Goal: Task Accomplishment & Management: Manage account settings

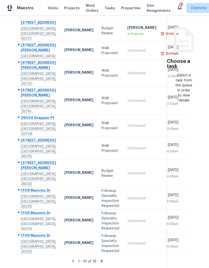
scroll to position [20, 0]
click at [101, 259] on icon at bounding box center [102, 261] width 5 height 5
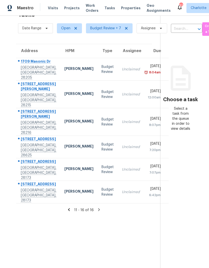
click at [69, 208] on icon at bounding box center [69, 210] width 5 height 5
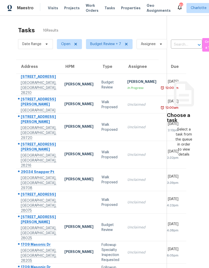
scroll to position [0, 0]
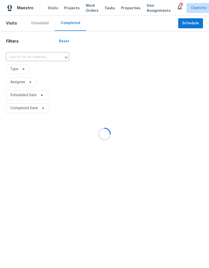
click at [35, 59] on div at bounding box center [104, 134] width 209 height 268
click at [36, 58] on div at bounding box center [104, 134] width 209 height 268
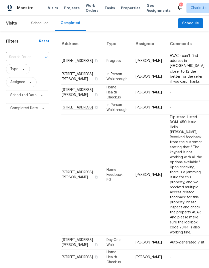
click at [34, 57] on input "text" at bounding box center [20, 57] width 29 height 8
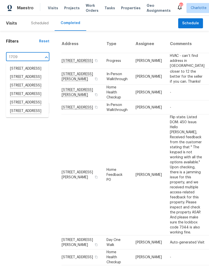
type input "1709 m"
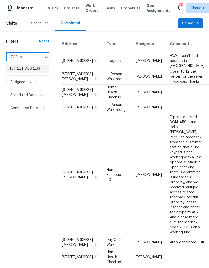
click at [16, 73] on li "1709 Masonic Dr, Charlotte, NC 28205" at bounding box center [27, 69] width 43 height 9
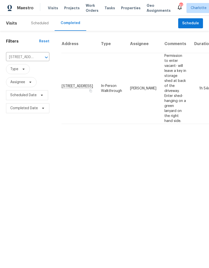
click at [175, 128] on html "Maestro Visits Projects Work Orders Tasks Properties Geo Assignments 61 Charlot…" at bounding box center [104, 64] width 209 height 128
click at [18, 8] on span "Maestro" at bounding box center [25, 8] width 17 height 5
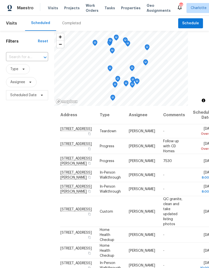
click at [89, 7] on span "Work Orders" at bounding box center [92, 8] width 13 height 10
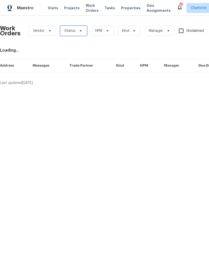
click at [79, 33] on span "Status" at bounding box center [73, 31] width 27 height 10
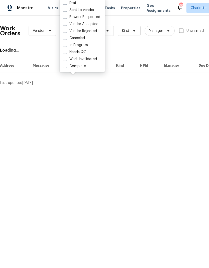
click at [83, 54] on label "Needs QC" at bounding box center [74, 52] width 23 height 5
click at [66, 53] on input "Needs QC" at bounding box center [64, 51] width 3 height 3
checkbox input "true"
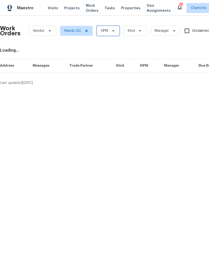
click at [112, 32] on icon at bounding box center [113, 31] width 4 height 4
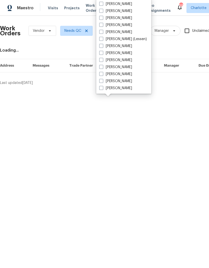
scroll to position [62, 0]
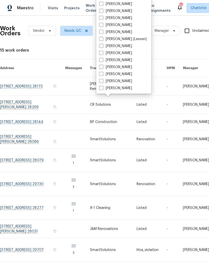
click at [105, 90] on label "[PERSON_NAME]" at bounding box center [115, 88] width 33 height 5
click at [103, 89] on input "[PERSON_NAME]" at bounding box center [100, 87] width 3 height 3
checkbox input "true"
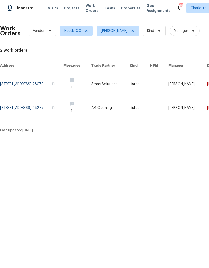
click at [24, 109] on link at bounding box center [31, 108] width 63 height 24
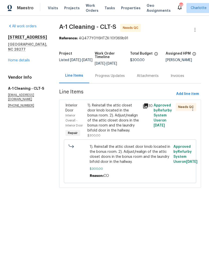
click at [129, 111] on div "1). Reinstall the attic closet door knob located in the bonus room. 2). Adjust/…" at bounding box center [114, 118] width 52 height 30
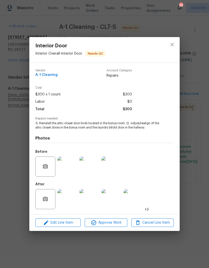
click at [71, 205] on img at bounding box center [67, 199] width 20 height 20
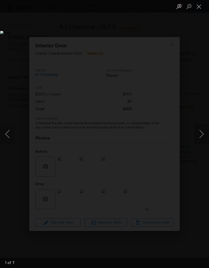
click at [196, 130] on button "Next image" at bounding box center [201, 134] width 15 height 20
click at [201, 142] on button "Next image" at bounding box center [201, 134] width 15 height 20
click at [203, 135] on button "Next image" at bounding box center [201, 134] width 15 height 20
click at [202, 137] on button "Next image" at bounding box center [201, 134] width 15 height 20
click at [201, 135] on button "Next image" at bounding box center [201, 134] width 15 height 20
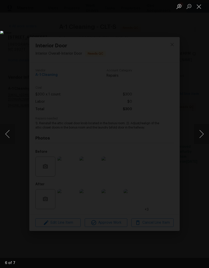
click at [200, 136] on button "Next image" at bounding box center [201, 134] width 15 height 20
click at [201, 136] on button "Next image" at bounding box center [201, 134] width 15 height 20
click at [13, 134] on button "Previous image" at bounding box center [7, 134] width 15 height 20
click at [14, 135] on button "Previous image" at bounding box center [7, 134] width 15 height 20
click at [199, 131] on button "Next image" at bounding box center [201, 134] width 15 height 20
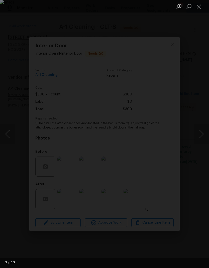
click at [199, 131] on button "Next image" at bounding box center [201, 134] width 15 height 20
click at [198, 134] on button "Next image" at bounding box center [201, 134] width 15 height 20
click at [201, 133] on button "Next image" at bounding box center [201, 134] width 15 height 20
click at [201, 129] on button "Next image" at bounding box center [201, 134] width 15 height 20
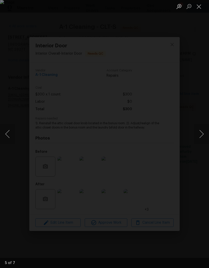
click at [195, 8] on button "Close lightbox" at bounding box center [199, 6] width 10 height 9
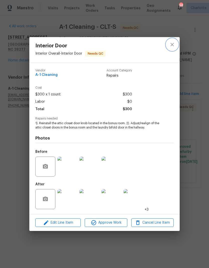
click at [172, 48] on button "close" at bounding box center [172, 45] width 12 height 12
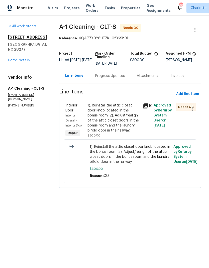
click at [129, 111] on div "1). Reinstall the attic closet door knob located in the bonus room. 2). Adjust/…" at bounding box center [114, 118] width 52 height 30
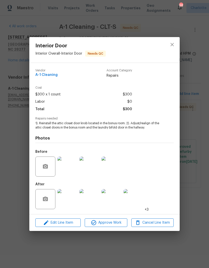
click at [67, 199] on img at bounding box center [67, 199] width 20 height 20
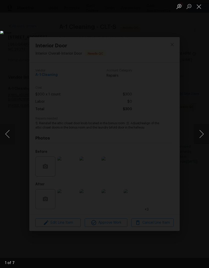
click at [196, 138] on button "Next image" at bounding box center [201, 134] width 15 height 20
click at [196, 135] on button "Next image" at bounding box center [201, 134] width 15 height 20
click at [196, 134] on button "Next image" at bounding box center [201, 134] width 15 height 20
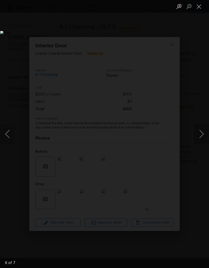
click at [196, 132] on button "Next image" at bounding box center [201, 134] width 15 height 20
click at [13, 135] on button "Previous image" at bounding box center [7, 134] width 15 height 20
click at [200, 133] on button "Next image" at bounding box center [201, 134] width 15 height 20
click at [199, 133] on button "Next image" at bounding box center [201, 134] width 15 height 20
click at [196, 132] on button "Next image" at bounding box center [201, 134] width 15 height 20
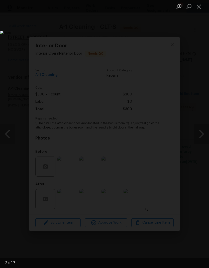
click at [199, 8] on button "Close lightbox" at bounding box center [199, 6] width 10 height 9
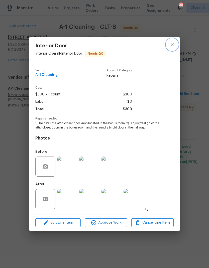
click at [173, 46] on icon "close" at bounding box center [172, 45] width 6 height 6
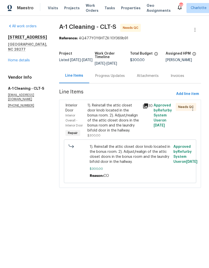
click at [118, 111] on div "1). Reinstall the attic closet door knob located in the bonus room. 2). Adjust/…" at bounding box center [114, 118] width 52 height 30
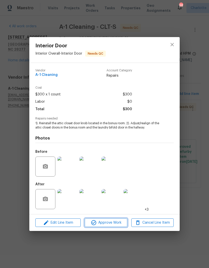
click at [110, 224] on span "Approve Work" at bounding box center [105, 223] width 39 height 6
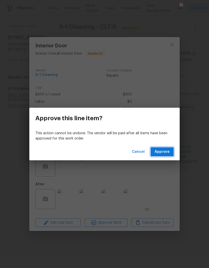
click at [166, 151] on span "Approve" at bounding box center [162, 152] width 15 height 6
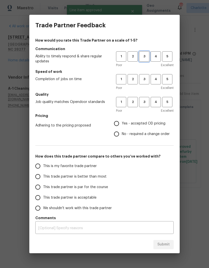
click at [146, 57] on span "3" at bounding box center [144, 57] width 9 height 6
click at [147, 80] on span "3" at bounding box center [144, 79] width 9 height 6
click at [147, 102] on span "3" at bounding box center [144, 102] width 9 height 6
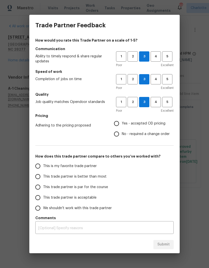
click at [118, 134] on input "No - required a change order" at bounding box center [116, 134] width 11 height 11
radio input "true"
click at [36, 180] on input "This trade partner is better than most" at bounding box center [38, 177] width 11 height 11
click at [167, 245] on span "Submit" at bounding box center [164, 245] width 12 height 6
radio input "true"
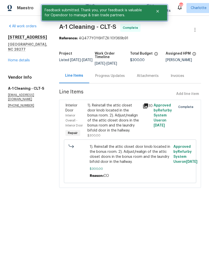
click at [157, 14] on button "Close" at bounding box center [157, 11] width 17 height 10
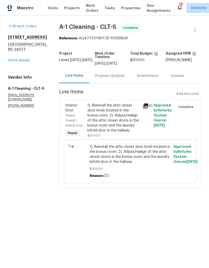
click at [88, 9] on span "Work Orders" at bounding box center [92, 8] width 13 height 10
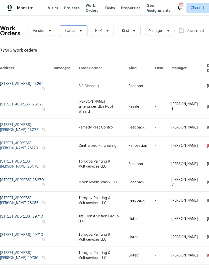
click at [76, 33] on span "Status" at bounding box center [73, 31] width 27 height 10
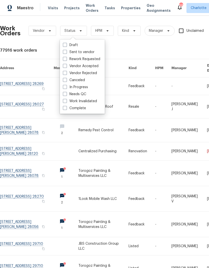
click at [84, 95] on label "Needs QC" at bounding box center [74, 94] width 23 height 5
click at [66, 95] on input "Needs QC" at bounding box center [64, 93] width 3 height 3
checkbox input "true"
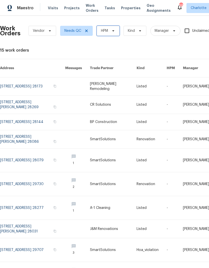
click at [114, 34] on span "HPM" at bounding box center [108, 31] width 23 height 10
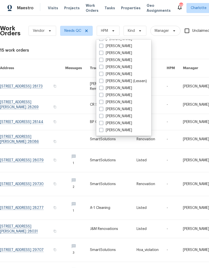
scroll to position [62, 0]
click at [116, 132] on label "[PERSON_NAME]" at bounding box center [115, 130] width 33 height 5
click at [103, 131] on input "[PERSON_NAME]" at bounding box center [100, 129] width 3 height 3
checkbox input "true"
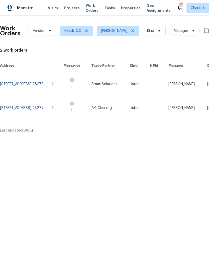
click at [11, 86] on link at bounding box center [31, 84] width 63 height 24
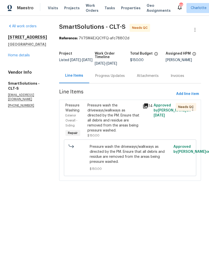
click at [118, 109] on div "Pressure wash the driveways/walkways as directed by the PM. Ensure that all deb…" at bounding box center [114, 118] width 52 height 30
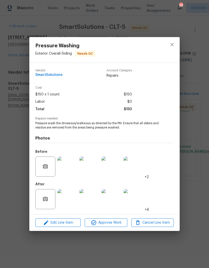
click at [77, 203] on img at bounding box center [67, 199] width 20 height 20
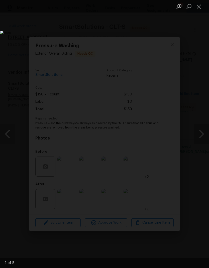
click at [202, 131] on button "Next image" at bounding box center [201, 134] width 15 height 20
click at [202, 135] on button "Next image" at bounding box center [201, 134] width 15 height 20
click at [199, 135] on button "Next image" at bounding box center [201, 134] width 15 height 20
click at [202, 134] on button "Next image" at bounding box center [201, 134] width 15 height 20
click at [203, 135] on button "Next image" at bounding box center [201, 134] width 15 height 20
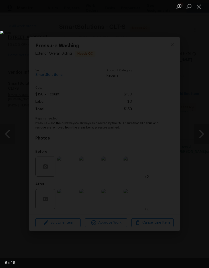
click at [202, 136] on button "Next image" at bounding box center [201, 134] width 15 height 20
click at [201, 136] on button "Next image" at bounding box center [201, 134] width 15 height 20
click at [203, 136] on button "Next image" at bounding box center [201, 134] width 15 height 20
click at [202, 135] on button "Next image" at bounding box center [201, 134] width 15 height 20
click at [203, 136] on button "Next image" at bounding box center [201, 134] width 15 height 20
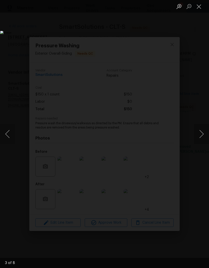
click at [202, 136] on button "Next image" at bounding box center [201, 134] width 15 height 20
click at [201, 135] on button "Next image" at bounding box center [201, 134] width 15 height 20
click at [201, 134] on button "Next image" at bounding box center [201, 134] width 15 height 20
click at [202, 136] on button "Next image" at bounding box center [201, 134] width 15 height 20
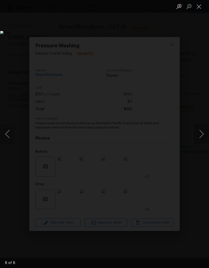
click at [202, 135] on button "Next image" at bounding box center [201, 134] width 15 height 20
click at [199, 137] on button "Next image" at bounding box center [201, 134] width 15 height 20
click at [202, 134] on button "Next image" at bounding box center [201, 134] width 15 height 20
click at [199, 136] on button "Next image" at bounding box center [201, 134] width 15 height 20
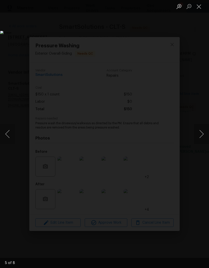
click at [200, 136] on button "Next image" at bounding box center [201, 134] width 15 height 20
click at [198, 135] on button "Next image" at bounding box center [201, 134] width 15 height 20
click at [196, 140] on button "Next image" at bounding box center [201, 134] width 15 height 20
click at [198, 136] on button "Next image" at bounding box center [201, 134] width 15 height 20
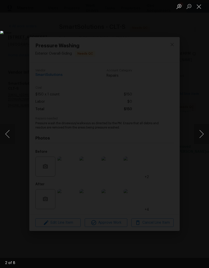
click at [197, 138] on button "Next image" at bounding box center [201, 134] width 15 height 20
click at [196, 138] on button "Next image" at bounding box center [201, 134] width 15 height 20
click at [197, 137] on button "Next image" at bounding box center [201, 134] width 15 height 20
click at [197, 7] on button "Close lightbox" at bounding box center [199, 6] width 10 height 9
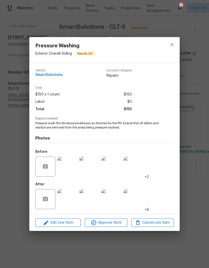
click at [73, 197] on img at bounding box center [67, 199] width 20 height 20
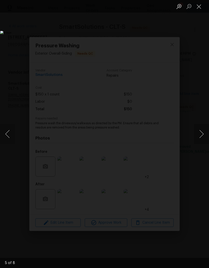
click at [196, 8] on button "Close lightbox" at bounding box center [199, 6] width 10 height 9
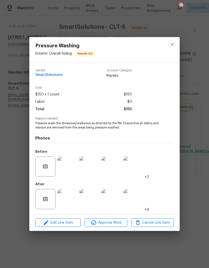
click at [70, 166] on img at bounding box center [67, 167] width 20 height 20
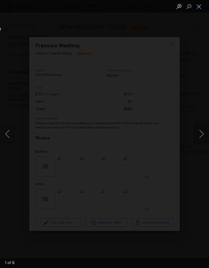
click at [198, 139] on button "Next image" at bounding box center [201, 134] width 15 height 20
click at [195, 142] on button "Next image" at bounding box center [201, 134] width 15 height 20
click at [196, 141] on button "Next image" at bounding box center [201, 134] width 15 height 20
click at [199, 140] on button "Next image" at bounding box center [201, 134] width 15 height 20
click at [197, 139] on button "Next image" at bounding box center [201, 134] width 15 height 20
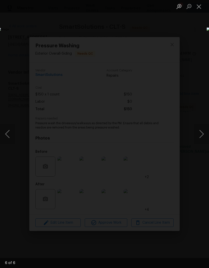
click at [10, 135] on button "Previous image" at bounding box center [7, 134] width 15 height 20
click at [199, 141] on button "Next image" at bounding box center [201, 134] width 15 height 20
click at [198, 140] on button "Next image" at bounding box center [201, 134] width 15 height 20
click at [198, 139] on button "Next image" at bounding box center [201, 134] width 15 height 20
click at [199, 138] on button "Next image" at bounding box center [201, 134] width 15 height 20
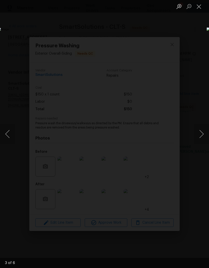
click at [199, 137] on button "Next image" at bounding box center [201, 134] width 15 height 20
click at [199, 139] on button "Next image" at bounding box center [201, 134] width 15 height 20
click at [198, 140] on button "Next image" at bounding box center [201, 134] width 15 height 20
click at [199, 140] on button "Next image" at bounding box center [201, 134] width 15 height 20
click at [200, 139] on button "Next image" at bounding box center [201, 134] width 15 height 20
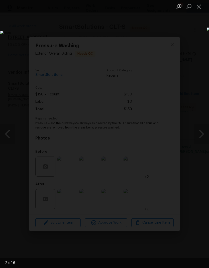
click at [198, 138] on button "Next image" at bounding box center [201, 134] width 15 height 20
click at [201, 5] on button "Close lightbox" at bounding box center [199, 6] width 10 height 9
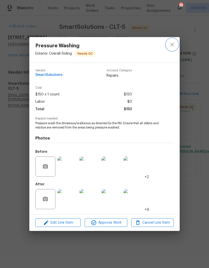
click at [171, 46] on icon "close" at bounding box center [172, 45] width 6 height 6
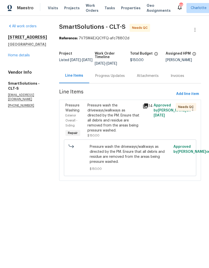
click at [117, 111] on div "Pressure wash the driveways/walkways as directed by the PM. Ensure that all deb…" at bounding box center [114, 118] width 52 height 30
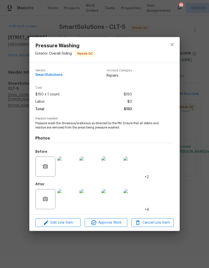
click at [73, 199] on img at bounding box center [67, 199] width 20 height 20
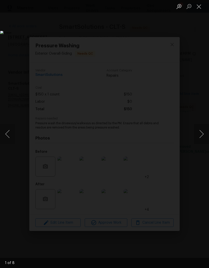
click at [197, 137] on button "Next image" at bounding box center [201, 134] width 15 height 20
click at [198, 137] on button "Next image" at bounding box center [201, 134] width 15 height 20
click at [200, 137] on button "Next image" at bounding box center [201, 134] width 15 height 20
click at [201, 134] on button "Next image" at bounding box center [201, 134] width 15 height 20
click at [200, 135] on button "Next image" at bounding box center [201, 134] width 15 height 20
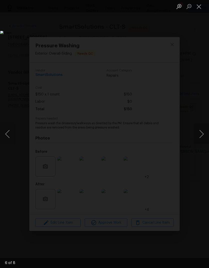
click at [197, 7] on button "Close lightbox" at bounding box center [199, 6] width 10 height 9
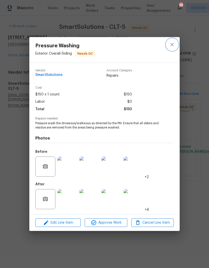
click at [172, 39] on button "close" at bounding box center [172, 45] width 12 height 12
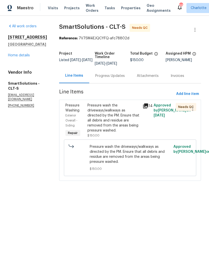
click at [114, 106] on div "Pressure wash the driveways/walkways as directed by the PM. Ensure that all deb…" at bounding box center [114, 118] width 52 height 30
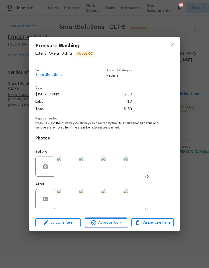
click at [106, 222] on span "Approve Work" at bounding box center [105, 223] width 39 height 6
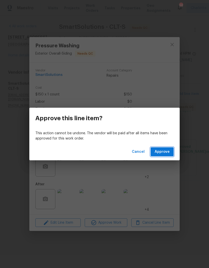
click at [153, 156] on button "Approve" at bounding box center [162, 151] width 23 height 9
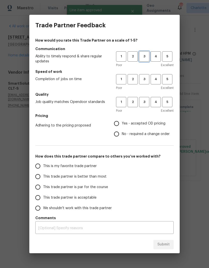
click at [146, 58] on span "3" at bounding box center [144, 57] width 9 height 6
click at [141, 81] on span "3" at bounding box center [144, 79] width 9 height 6
click at [146, 102] on span "3" at bounding box center [144, 102] width 9 height 6
click at [120, 124] on input "Yes - accepted OD pricing" at bounding box center [116, 123] width 11 height 11
radio input "true"
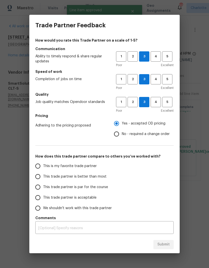
click at [37, 179] on input "This trade partner is better than most" at bounding box center [38, 177] width 11 height 11
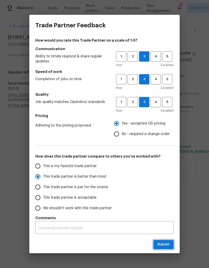
click at [164, 244] on span "Submit" at bounding box center [164, 245] width 12 height 6
radio input "true"
radio input "false"
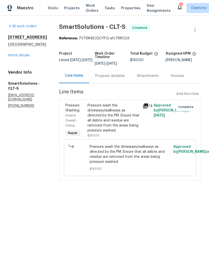
click at [19, 11] on div "Maestro" at bounding box center [17, 8] width 34 height 10
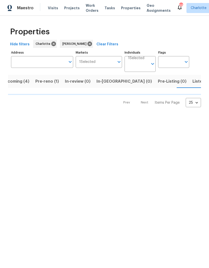
scroll to position [0, 9]
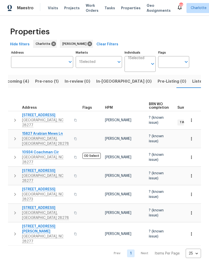
click at [109, 83] on span "In-[GEOGRAPHIC_DATA] (0)" at bounding box center [123, 81] width 55 height 7
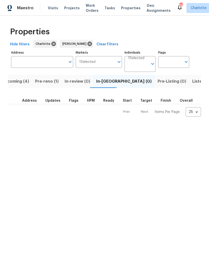
click at [47, 87] on button "Pre-reno (1)" at bounding box center [47, 81] width 30 height 13
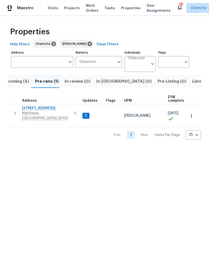
click at [13, 113] on icon "button" at bounding box center [15, 113] width 6 height 6
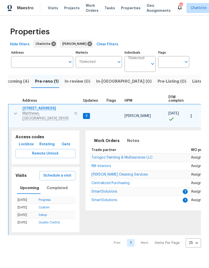
click at [96, 190] on span "SmartSolutions" at bounding box center [105, 192] width 26 height 4
click at [14, 114] on button "button" at bounding box center [16, 113] width 10 height 15
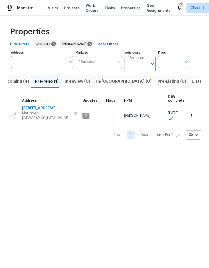
click at [192, 83] on span "Listed (25)" at bounding box center [202, 81] width 21 height 7
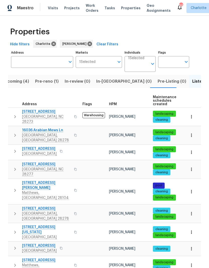
click at [106, 84] on span "In-reno (0)" at bounding box center [123, 81] width 55 height 7
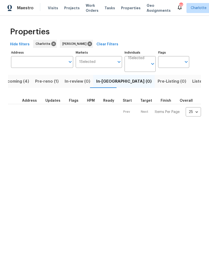
click at [189, 86] on button "Listed (25)" at bounding box center [202, 81] width 27 height 13
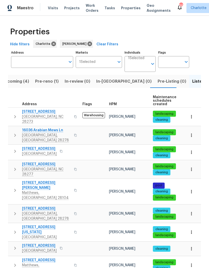
click at [27, 128] on span "16036 Arabian Mews Ln" at bounding box center [46, 130] width 49 height 5
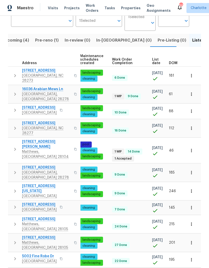
scroll to position [42, 0]
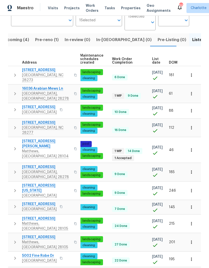
click at [117, 149] on span "1 WIP" at bounding box center [118, 151] width 11 height 4
click at [119, 148] on div "1 WIP" at bounding box center [118, 151] width 12 height 6
click at [119, 149] on span "1 WIP" at bounding box center [118, 151] width 11 height 4
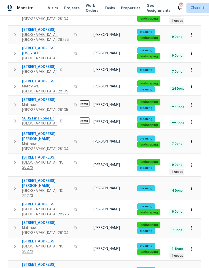
scroll to position [0, 16]
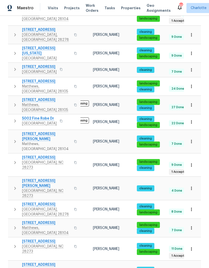
click at [22, 155] on span "2222 Merimac Dr" at bounding box center [46, 157] width 49 height 5
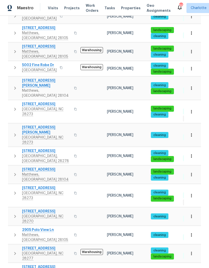
scroll to position [0, 2]
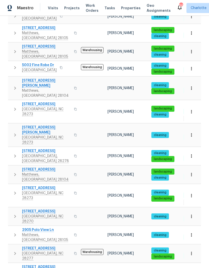
click at [29, 186] on span "11103 Fox Cove Dr" at bounding box center [46, 188] width 49 height 5
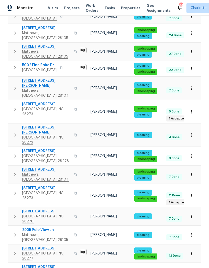
scroll to position [0, 21]
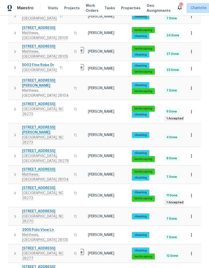
click at [38, 265] on span "[STREET_ADDRESS][PERSON_NAME]" at bounding box center [46, 270] width 49 height 10
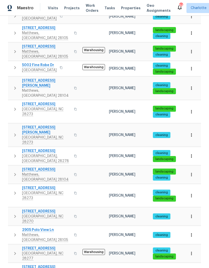
scroll to position [0, 0]
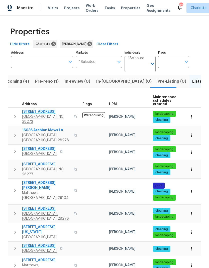
click at [107, 78] on span "In-reno (0)" at bounding box center [123, 81] width 55 height 7
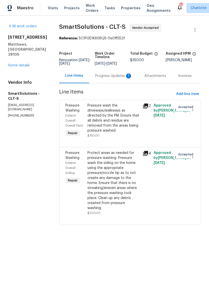
click at [123, 76] on div "Progress Updates 1" at bounding box center [113, 75] width 37 height 5
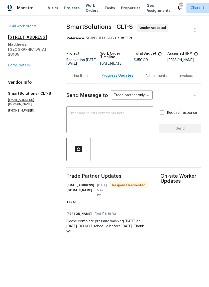
click at [120, 120] on textarea at bounding box center [109, 121] width 81 height 18
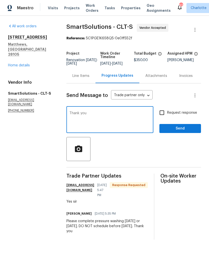
type textarea "Thank you"
click at [176, 132] on span "Send" at bounding box center [181, 129] width 34 height 6
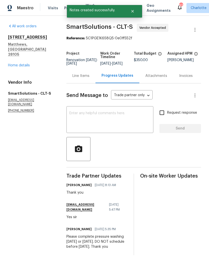
click at [15, 64] on link "Home details" at bounding box center [19, 66] width 22 height 4
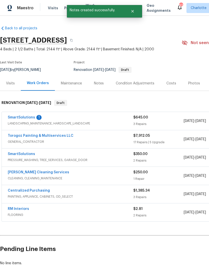
click at [22, 118] on link "SmartSolutions" at bounding box center [21, 118] width 27 height 4
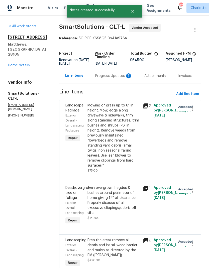
click at [124, 76] on div "Progress Updates 1" at bounding box center [113, 75] width 37 height 5
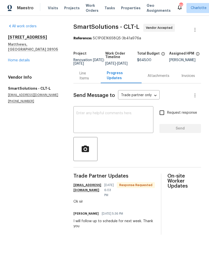
click at [127, 120] on textarea at bounding box center [113, 121] width 74 height 18
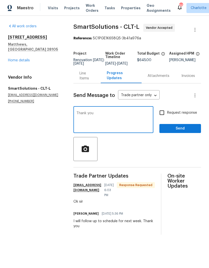
type textarea "Thank you"
click at [183, 130] on span "Send" at bounding box center [181, 129] width 34 height 6
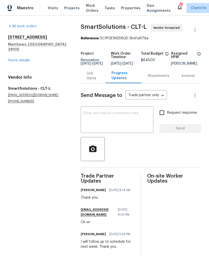
click at [13, 59] on link "Home details" at bounding box center [19, 61] width 22 height 4
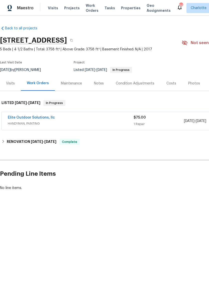
click at [25, 118] on link "Elite Outdoor Solutions, llc" at bounding box center [31, 118] width 47 height 4
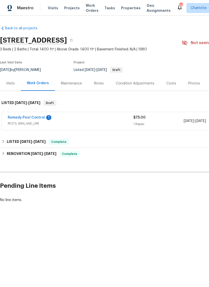
click at [25, 117] on link "Remedy Pest Control" at bounding box center [26, 118] width 37 height 4
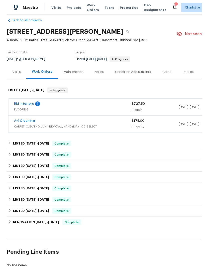
scroll to position [7, 0]
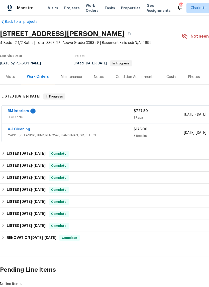
click at [20, 112] on link "RM Interiors" at bounding box center [18, 111] width 21 height 4
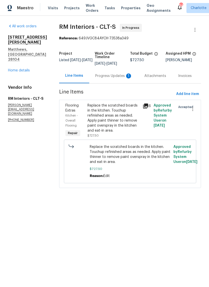
click at [122, 72] on div "Progress Updates 1" at bounding box center [113, 75] width 49 height 15
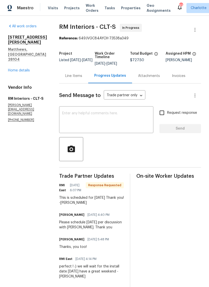
click at [105, 116] on textarea at bounding box center [106, 121] width 88 height 18
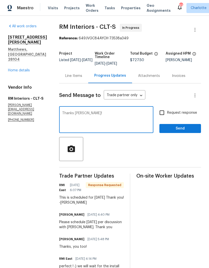
type textarea "Thanks [PERSON_NAME]!"
click at [178, 133] on button "Send" at bounding box center [181, 128] width 42 height 9
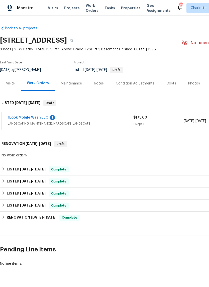
click at [22, 118] on link "1Look Mobile Wash LLC" at bounding box center [28, 118] width 41 height 4
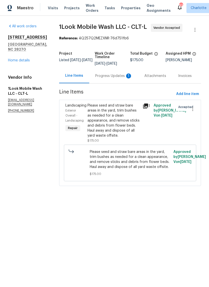
click at [118, 73] on div "Progress Updates 1" at bounding box center [113, 75] width 49 height 15
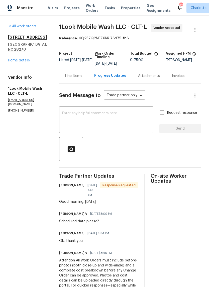
click at [76, 77] on div "Line Items" at bounding box center [73, 75] width 17 height 5
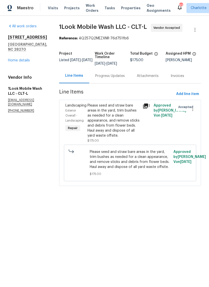
click at [124, 113] on div "Please seed and straw bare areas in the yard, trim bushes as needed for a clean…" at bounding box center [114, 120] width 52 height 35
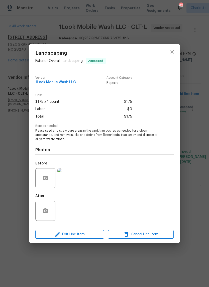
click at [72, 179] on img at bounding box center [67, 178] width 20 height 20
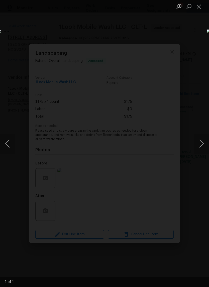
click at [202, 6] on button "Close lightbox" at bounding box center [199, 6] width 10 height 9
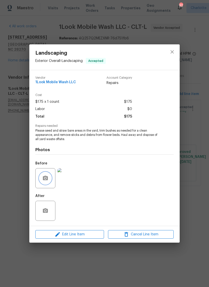
click at [51, 179] on button "button" at bounding box center [45, 178] width 12 height 12
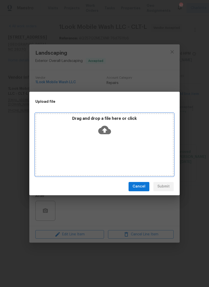
click at [105, 131] on icon at bounding box center [104, 130] width 13 height 13
